Goal: Use online tool/utility: Use online tool/utility

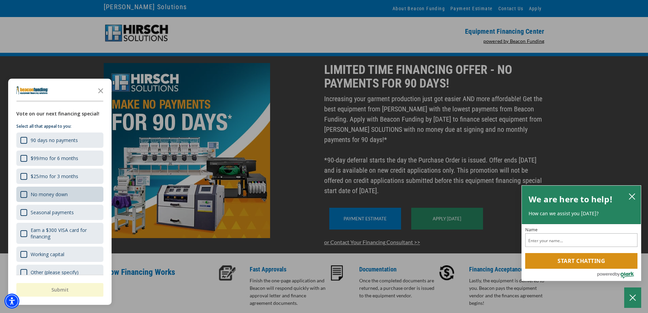
scroll to position [11, 0]
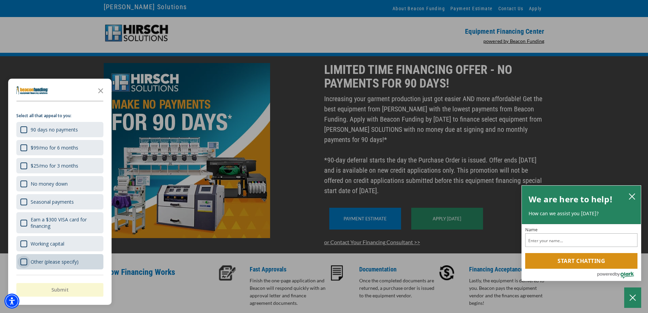
click at [26, 260] on div "Other (please specify)" at bounding box center [23, 261] width 7 height 7
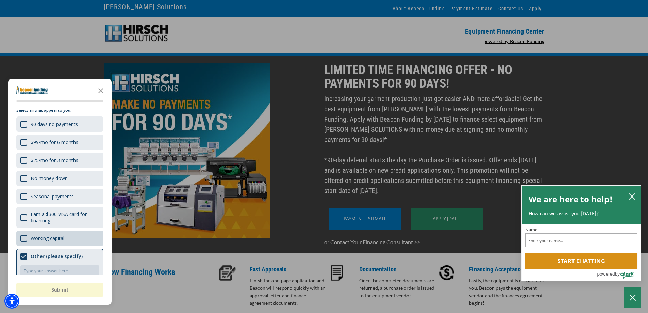
scroll to position [0, 0]
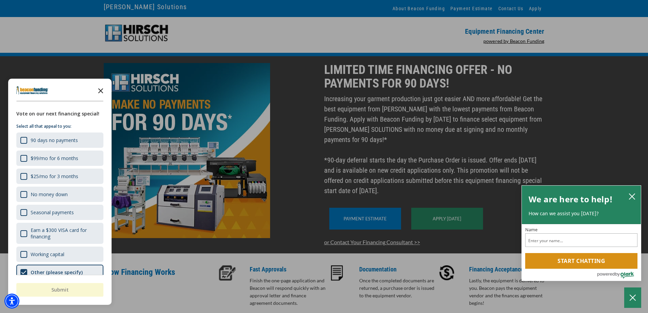
click at [101, 87] on icon "Close the survey" at bounding box center [101, 90] width 14 height 14
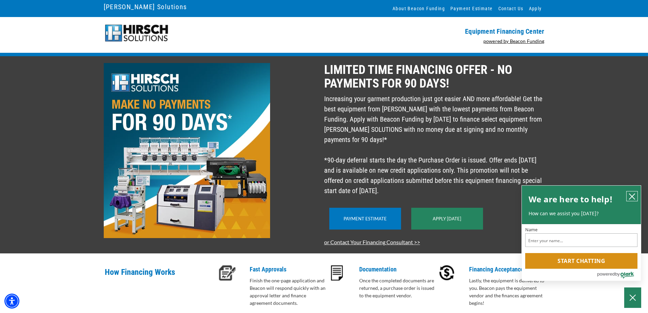
click at [634, 197] on icon "close chatbox" at bounding box center [632, 196] width 7 height 7
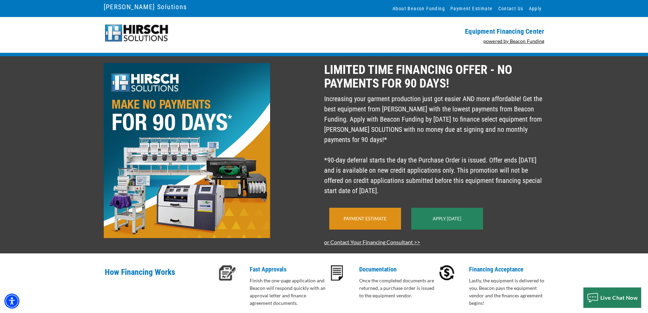
click at [373, 221] on link "Payment Estimate" at bounding box center [365, 218] width 43 height 5
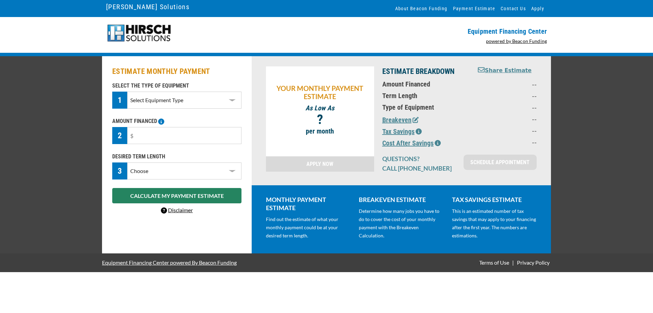
click at [195, 103] on select "Select Equipment Type DTG Printing Embroidery Screen Printing Software and Auto…" at bounding box center [184, 100] width 114 height 17
select select "1"
click at [127, 92] on select "Select Equipment Type DTG Printing Embroidery Screen Printing Software and Auto…" at bounding box center [184, 100] width 114 height 17
click at [179, 132] on input "text" at bounding box center [184, 135] width 114 height 17
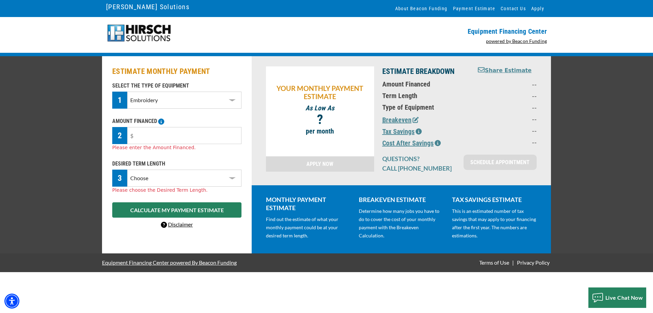
click at [217, 129] on input "text" at bounding box center [184, 135] width 114 height 17
type input "$60,000"
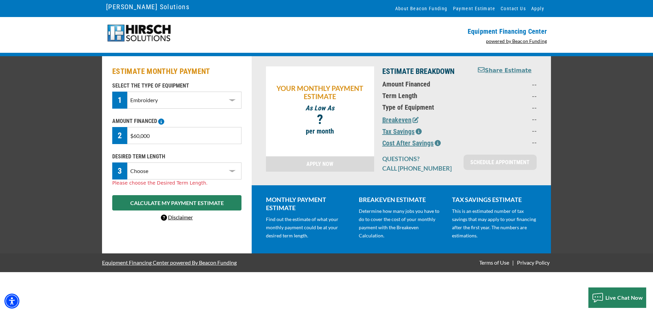
click at [161, 176] on select "Choose 36 Months 48 Months 60 Months" at bounding box center [184, 170] width 114 height 17
select select "60"
click at [127, 162] on select "Choose 36 Months 48 Months 60 Months" at bounding box center [184, 170] width 114 height 17
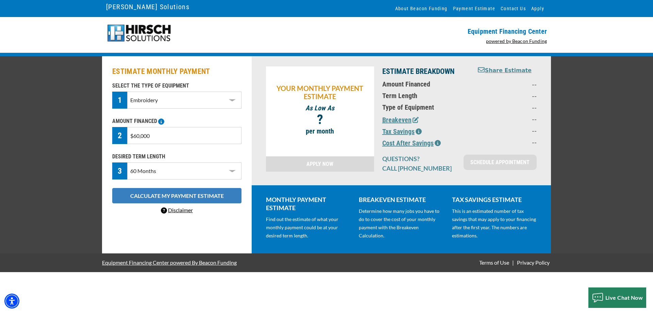
click at [150, 198] on button "CALCULATE MY PAYMENT ESTIMATE" at bounding box center [176, 195] width 129 height 15
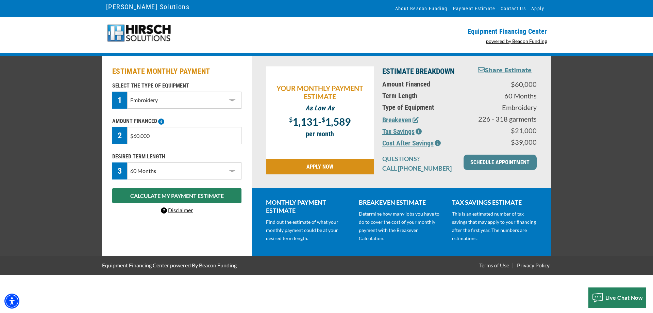
click at [223, 169] on select "Choose 36 Months 48 Months 60 Months" at bounding box center [184, 170] width 114 height 17
click at [57, 144] on div "ESTIMATE MONTHLY PAYMENT SELECT THE TYPE OF EQUIPMENT 1 Select Equipment Type D…" at bounding box center [326, 156] width 653 height 200
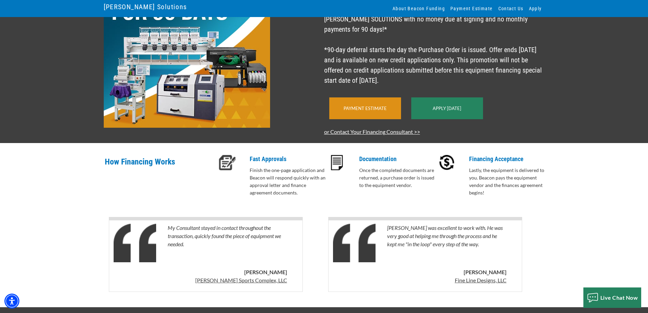
scroll to position [133, 0]
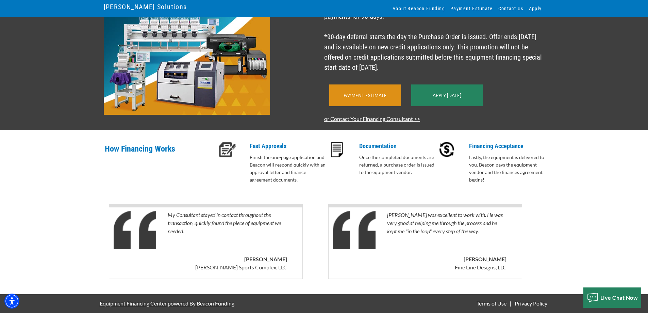
click at [362, 97] on link "Payment Estimate" at bounding box center [365, 95] width 43 height 5
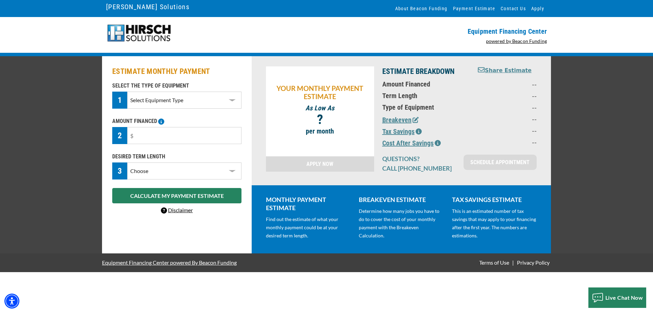
click at [157, 100] on select "Select Equipment Type DTG Printing Embroidery Screen Printing Software and Auto…" at bounding box center [184, 100] width 114 height 17
select select "1"
click at [127, 92] on select "Select Equipment Type DTG Printing Embroidery Screen Printing Software and Auto…" at bounding box center [184, 100] width 114 height 17
drag, startPoint x: 150, startPoint y: 135, endPoint x: 120, endPoint y: 133, distance: 30.3
click at [120, 133] on div "2" at bounding box center [176, 135] width 129 height 17
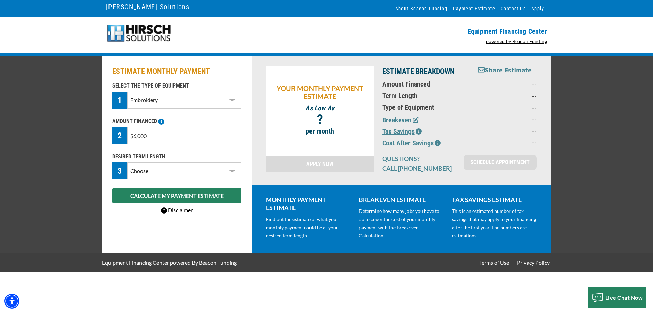
type input "$60,000"
click at [154, 169] on select "Choose 36 Months 48 Months 60 Months" at bounding box center [184, 170] width 114 height 17
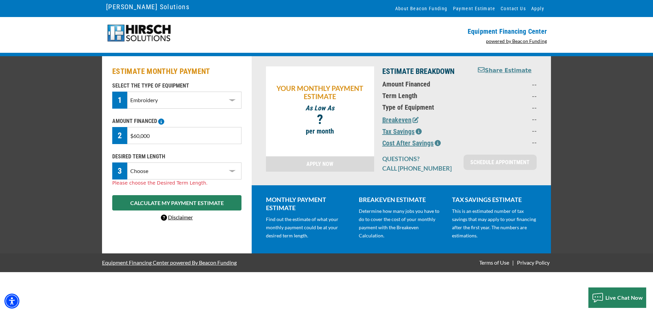
select select "60"
click at [127, 162] on select "Choose 36 Months 48 Months 60 Months" at bounding box center [184, 170] width 114 height 17
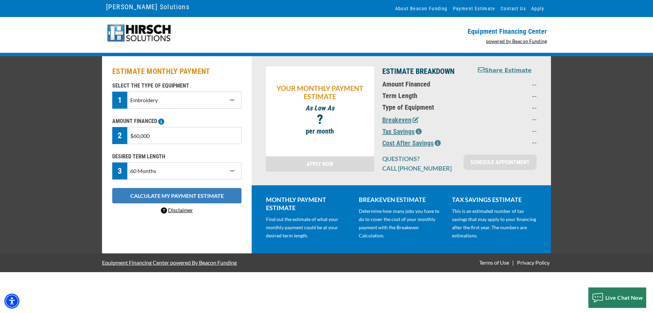
click at [149, 195] on button "CALCULATE MY PAYMENT ESTIMATE" at bounding box center [176, 195] width 129 height 15
